Goal: Task Accomplishment & Management: Complete application form

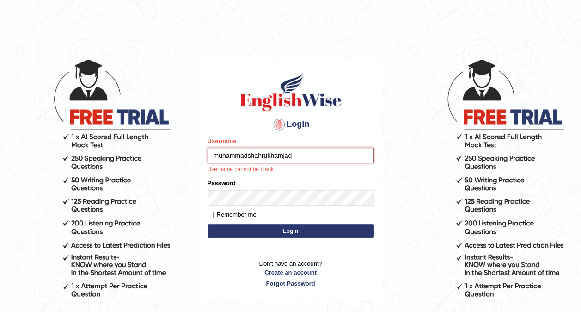
type input "muhammadshahrukhamjad"
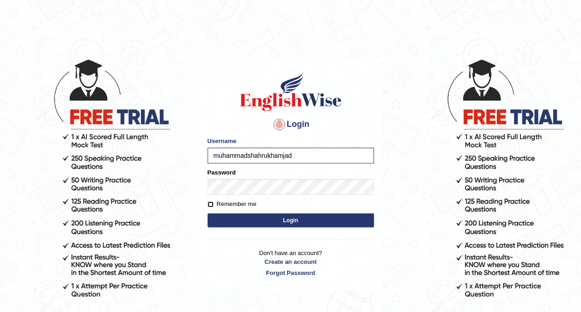
click at [211, 205] on input "Remember me" at bounding box center [211, 204] width 6 height 6
checkbox input "true"
click at [248, 226] on button "Login" at bounding box center [291, 220] width 166 height 14
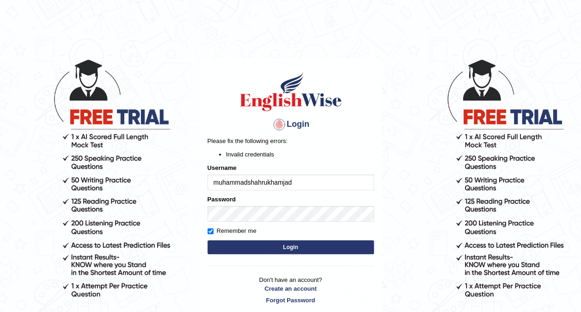
drag, startPoint x: 217, startPoint y: 182, endPoint x: 208, endPoint y: 186, distance: 10.4
click at [208, 186] on input "muhammadshahrukhamjad" at bounding box center [291, 182] width 166 height 16
type input "Muhammadshahrukhamjad"
click at [211, 226] on label "Remember me" at bounding box center [232, 230] width 49 height 9
click at [211, 228] on input "Remember me" at bounding box center [211, 231] width 6 height 6
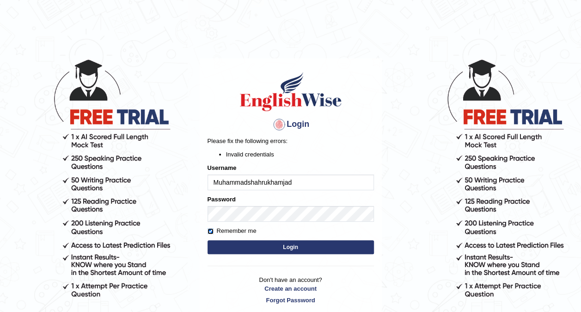
checkbox input "false"
click at [231, 245] on button "Login" at bounding box center [291, 247] width 166 height 14
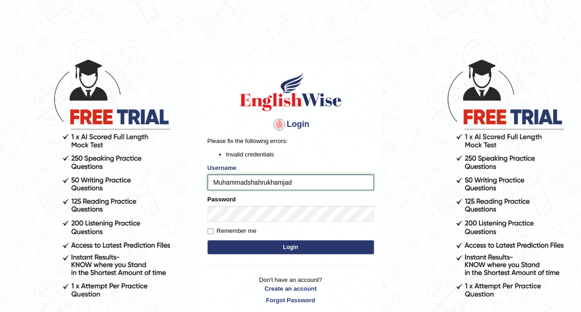
click at [303, 178] on input "Muhammadshahrukhamjad" at bounding box center [291, 182] width 166 height 16
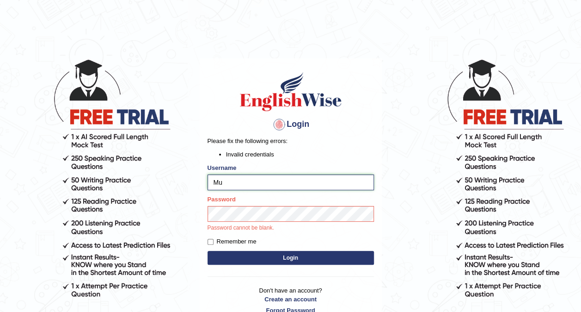
type input "M"
type input "Muhammadshahrukhamjad"
click at [398, 184] on body "Login Please fix the following errors: Invalid credentials Username Muhammadsha…" at bounding box center [290, 185] width 581 height 312
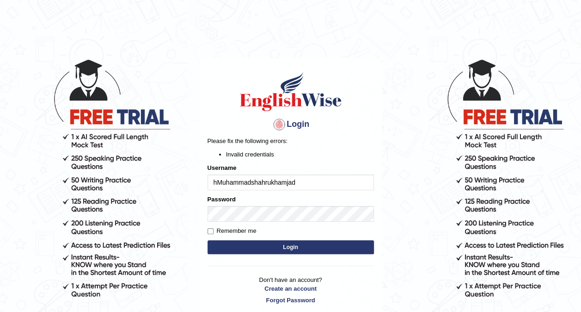
type input "Muhammadshahrukhamjad"
click at [189, 213] on body "Login Please fix the following errors: Invalid credentials Username Muhammadsha…" at bounding box center [290, 185] width 581 height 312
click at [336, 252] on button "Login" at bounding box center [291, 247] width 166 height 14
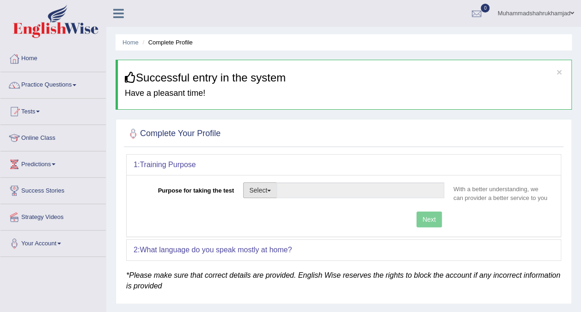
click at [267, 185] on button "Select" at bounding box center [260, 190] width 34 height 16
click at [275, 222] on link "Permanent Residency" at bounding box center [285, 222] width 82 height 12
type input "Permanent Residency"
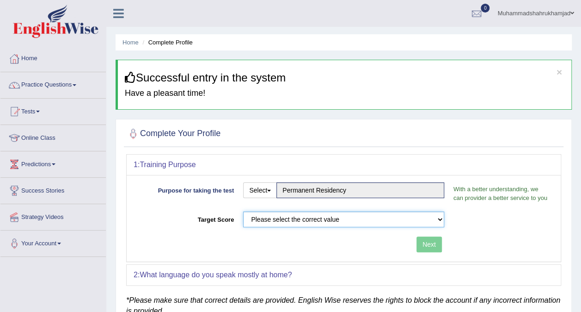
click at [282, 221] on select "Please select the correct value 50 (6 bands) 58 (6.5 bands) 65 (7 bands) 79 (8 …" at bounding box center [343, 219] width 201 height 16
select select "79"
click at [243, 211] on select "Please select the correct value 50 (6 bands) 58 (6.5 bands) 65 (7 bands) 79 (8 …" at bounding box center [343, 219] width 201 height 16
click at [433, 241] on button "Next" at bounding box center [428, 244] width 25 height 16
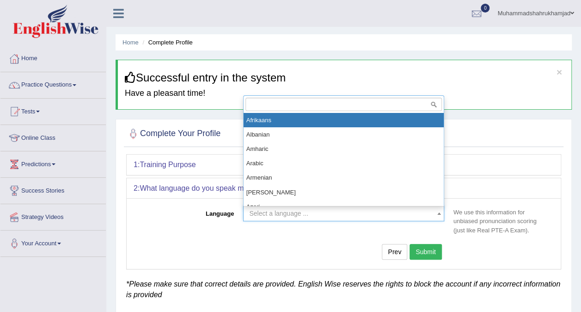
click at [297, 213] on span "Select a language ..." at bounding box center [278, 212] width 59 height 7
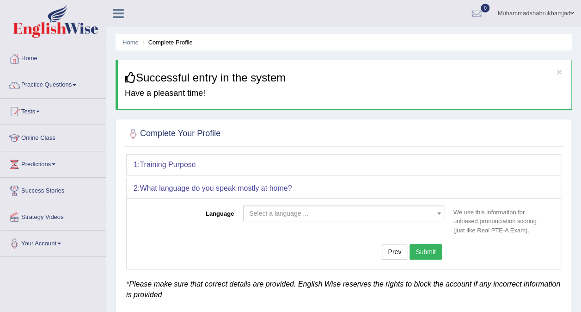
click at [197, 240] on div "Language Select a language ... Afrikaans Albanian Amharic Arabic Armenian Ashan…" at bounding box center [344, 233] width 434 height 70
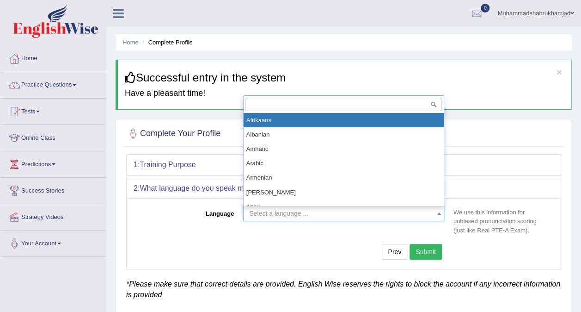
click at [275, 215] on span "Select a language ..." at bounding box center [278, 212] width 59 height 7
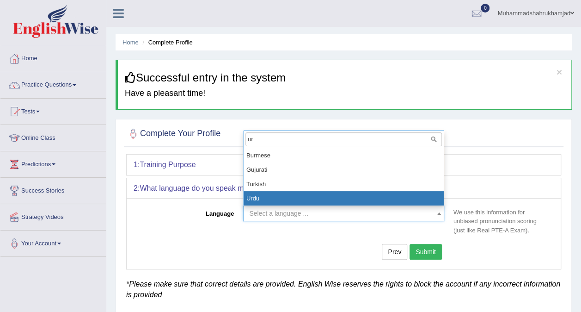
type input "ur"
select select "Urdu"
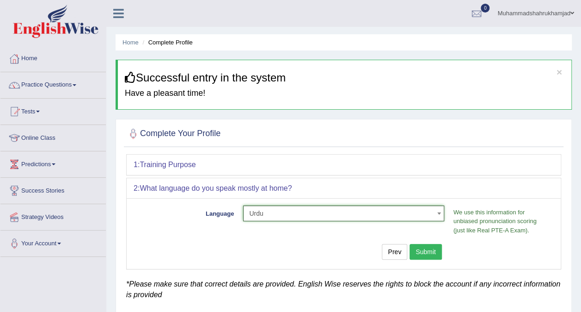
click at [425, 247] on button "Submit" at bounding box center [426, 252] width 32 height 16
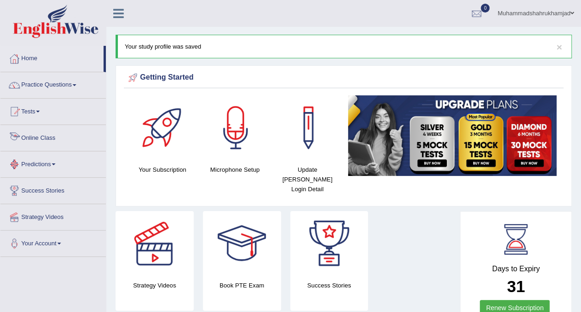
click at [46, 141] on link "Online Class" at bounding box center [52, 136] width 105 height 23
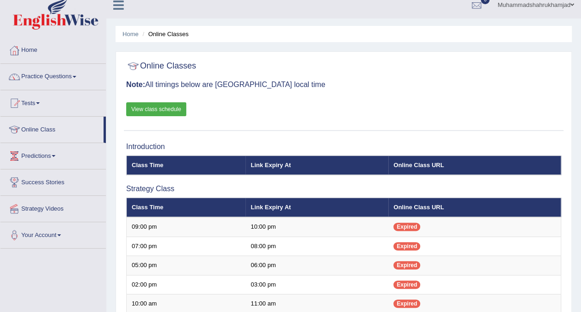
scroll to position [3, 0]
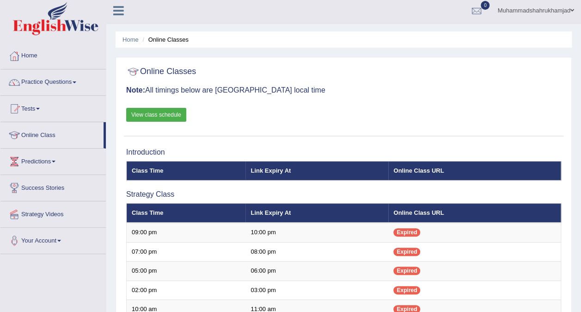
click at [152, 115] on link "View class schedule" at bounding box center [156, 115] width 60 height 14
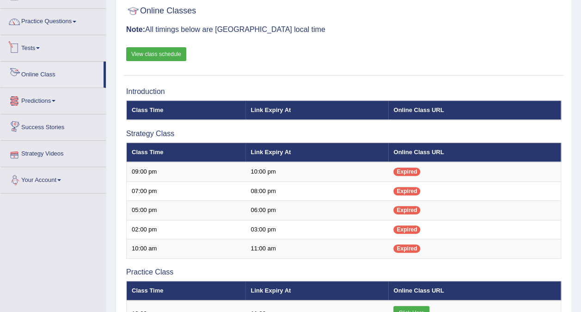
scroll to position [49, 0]
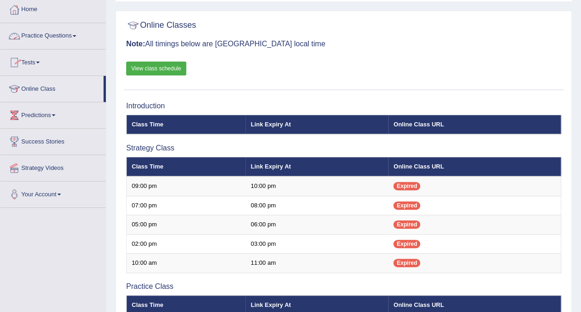
click at [37, 35] on link "Practice Questions" at bounding box center [52, 34] width 105 height 23
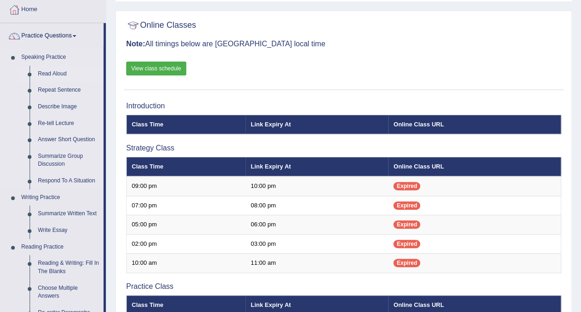
click at [41, 71] on link "Read Aloud" at bounding box center [69, 74] width 70 height 17
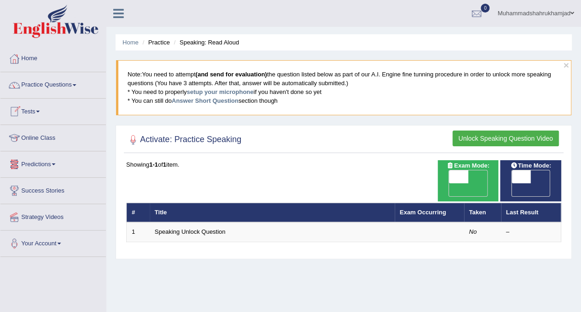
click at [34, 134] on link "Online Class" at bounding box center [52, 136] width 105 height 23
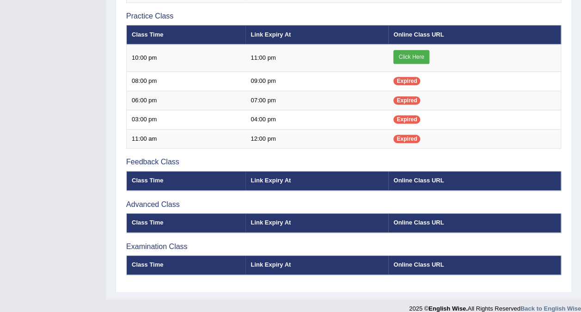
scroll to position [324, 0]
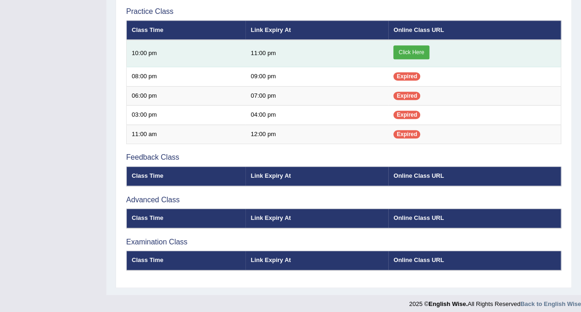
click at [417, 49] on link "Click Here" at bounding box center [411, 52] width 36 height 14
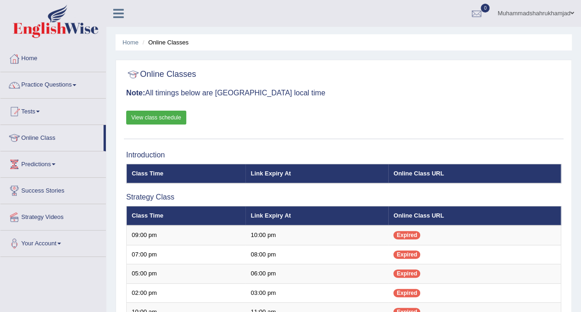
click at [158, 117] on link "View class schedule" at bounding box center [156, 117] width 60 height 14
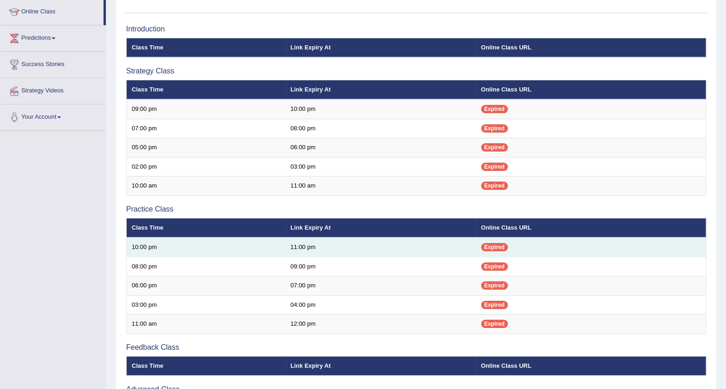
scroll to position [68, 0]
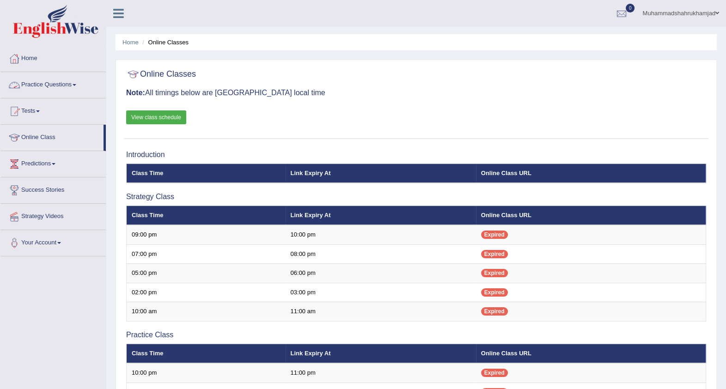
click at [47, 82] on link "Practice Questions" at bounding box center [52, 83] width 105 height 23
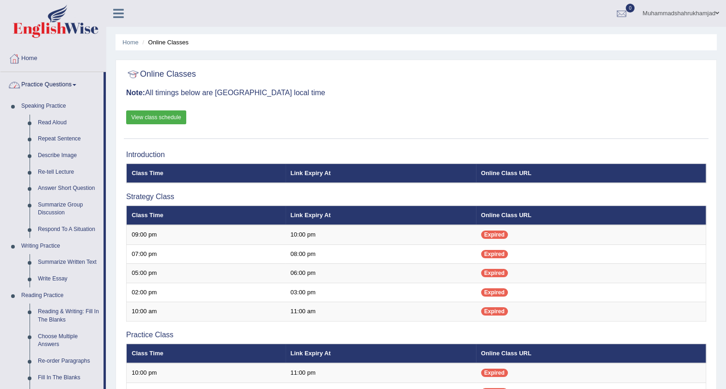
click at [55, 79] on link "Practice Questions" at bounding box center [51, 83] width 103 height 23
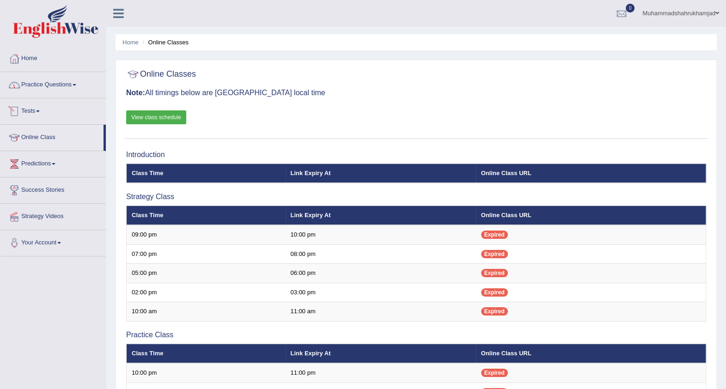
click at [39, 111] on span at bounding box center [38, 111] width 4 height 2
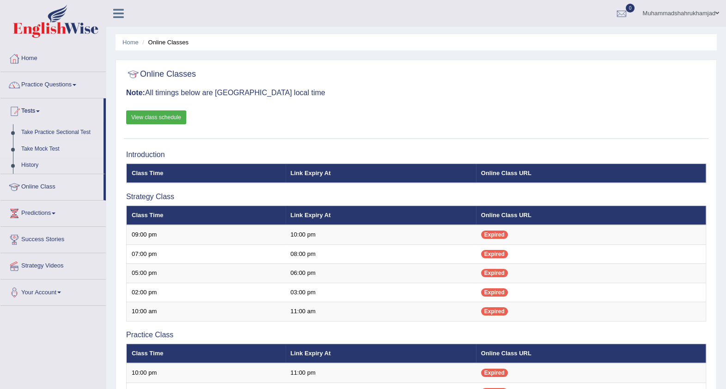
click at [37, 146] on link "Take Mock Test" at bounding box center [60, 149] width 86 height 17
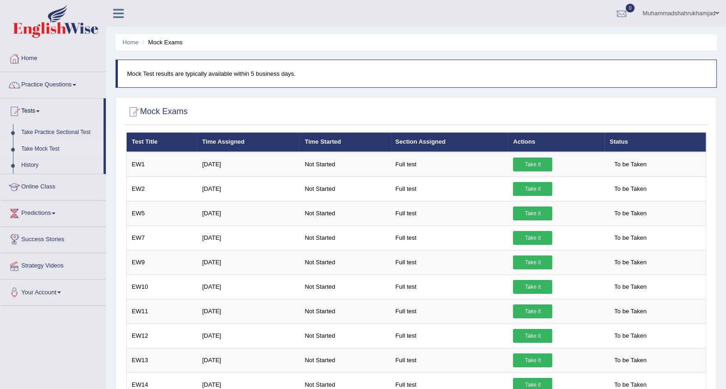
click at [39, 239] on link "Success Stories" at bounding box center [52, 238] width 105 height 23
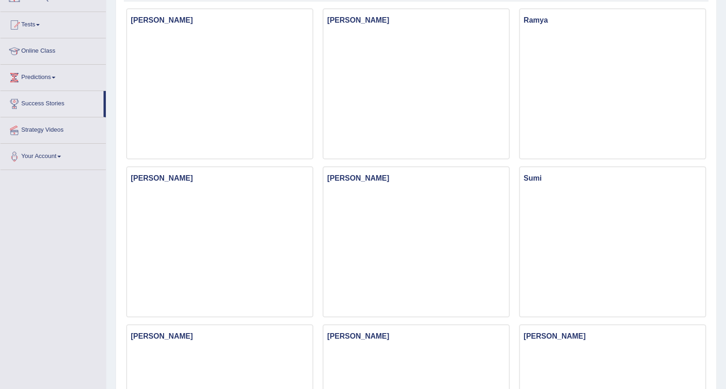
scroll to position [115, 0]
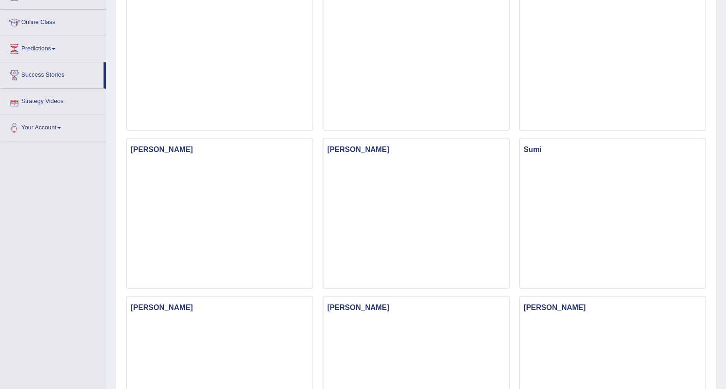
click at [50, 99] on link "Strategy Videos" at bounding box center [52, 100] width 105 height 23
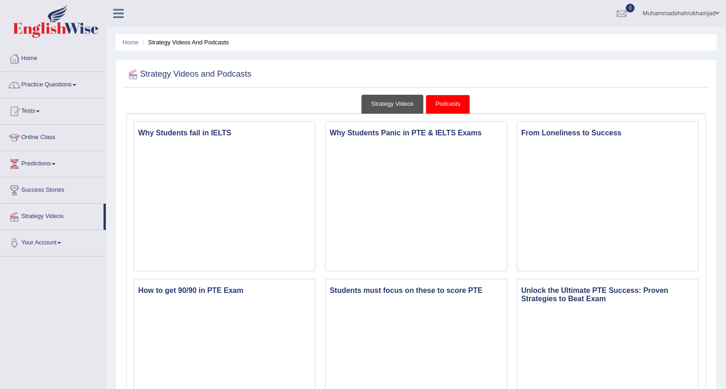
click at [368, 101] on link "Strategy Videos" at bounding box center [392, 104] width 62 height 19
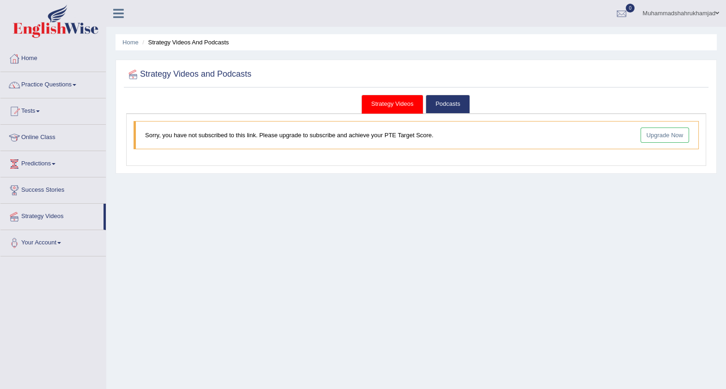
click at [658, 138] on link "Upgrade Now" at bounding box center [665, 135] width 49 height 15
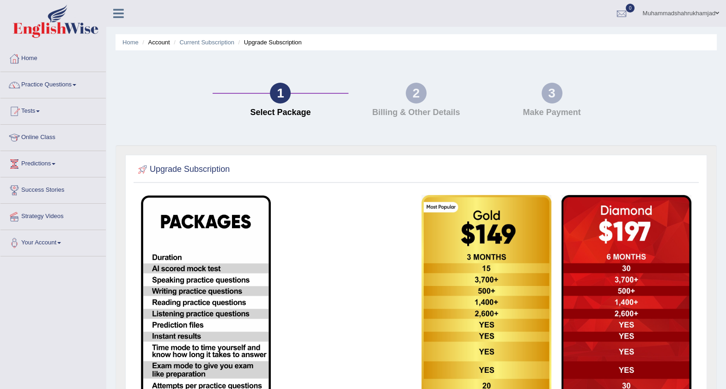
click at [35, 57] on link "Home" at bounding box center [52, 57] width 105 height 23
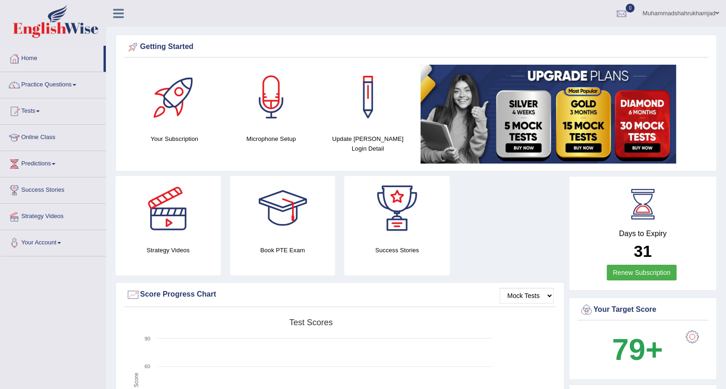
click at [160, 104] on div at bounding box center [174, 97] width 65 height 65
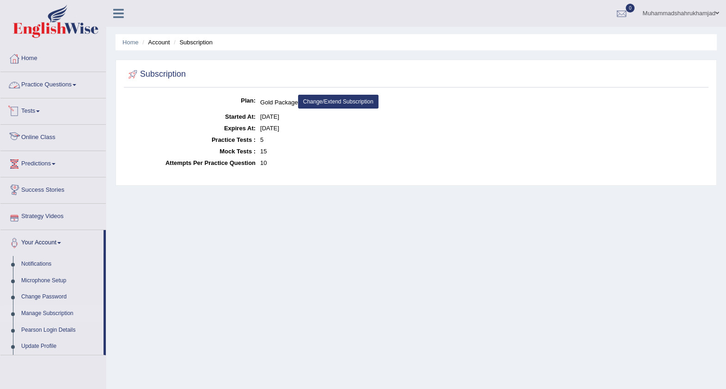
click at [60, 87] on link "Practice Questions" at bounding box center [52, 83] width 105 height 23
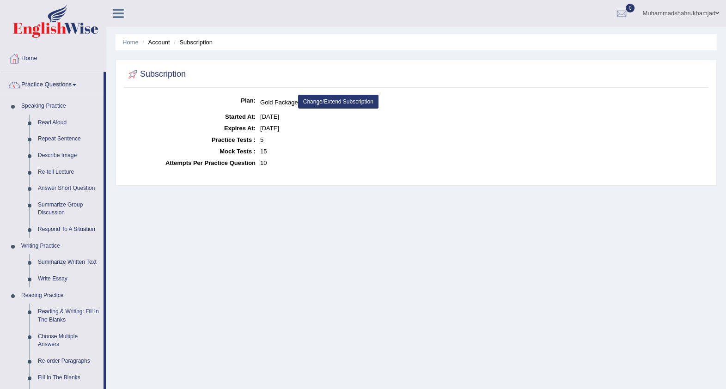
click at [352, 101] on link "Change/Extend Subscription" at bounding box center [338, 102] width 80 height 14
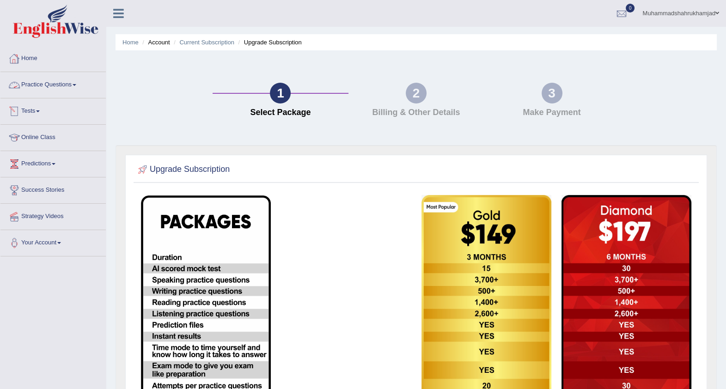
click at [68, 82] on link "Practice Questions" at bounding box center [52, 83] width 105 height 23
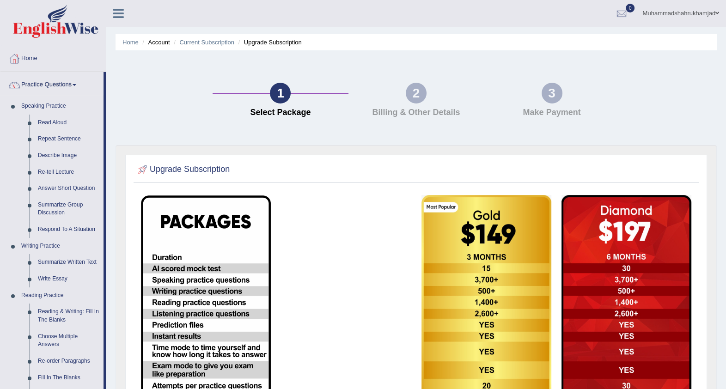
click at [137, 105] on div "1 Select Package 2 Billing & Other Details 3 Make Payment" at bounding box center [416, 103] width 611 height 86
click at [70, 83] on link "Practice Questions" at bounding box center [51, 83] width 103 height 23
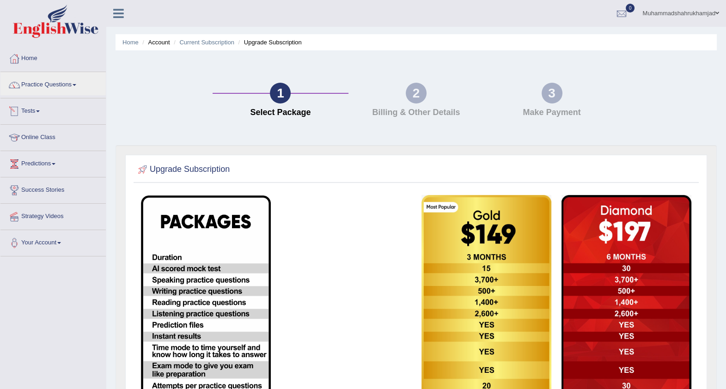
click at [38, 111] on link "Tests" at bounding box center [52, 109] width 105 height 23
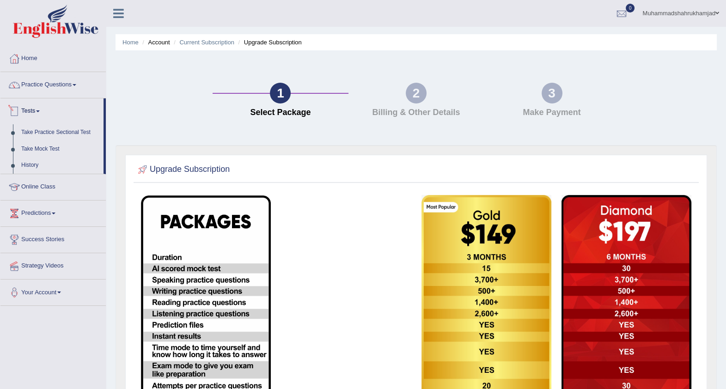
click at [38, 111] on link "Tests" at bounding box center [51, 109] width 103 height 23
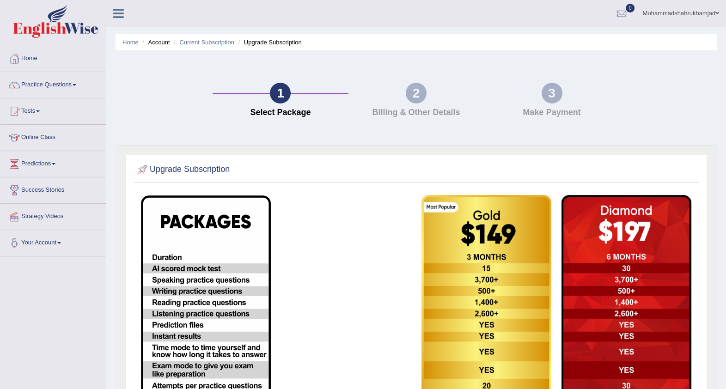
click at [47, 139] on link "Online Class" at bounding box center [52, 136] width 105 height 23
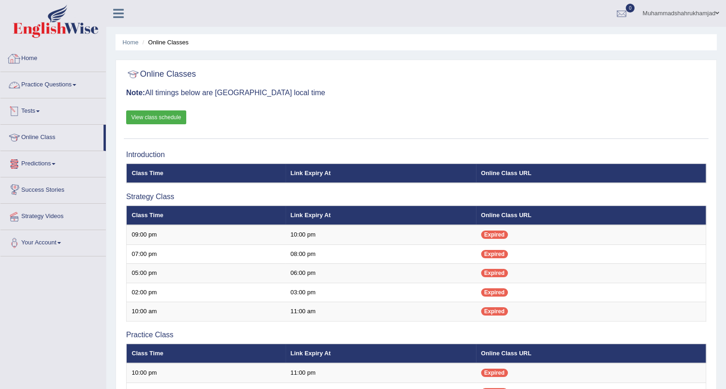
click at [35, 58] on link "Home" at bounding box center [52, 57] width 105 height 23
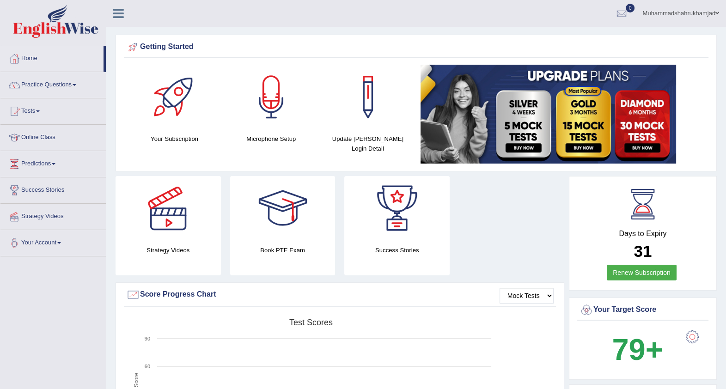
click at [176, 96] on div at bounding box center [174, 97] width 65 height 65
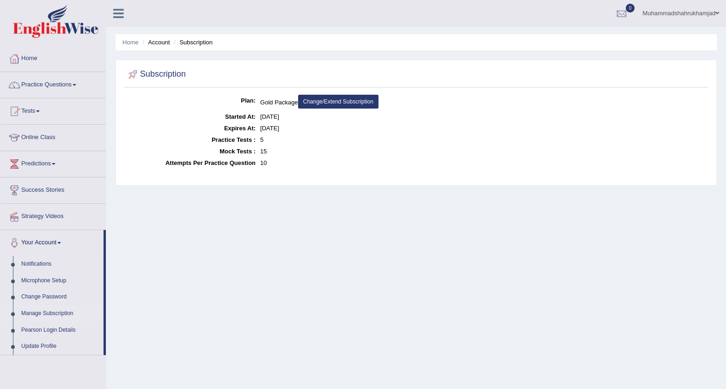
click at [261, 140] on dd "5" at bounding box center [483, 140] width 446 height 12
click at [48, 240] on link "Your Account" at bounding box center [51, 241] width 103 height 23
